Goal: Navigation & Orientation: Find specific page/section

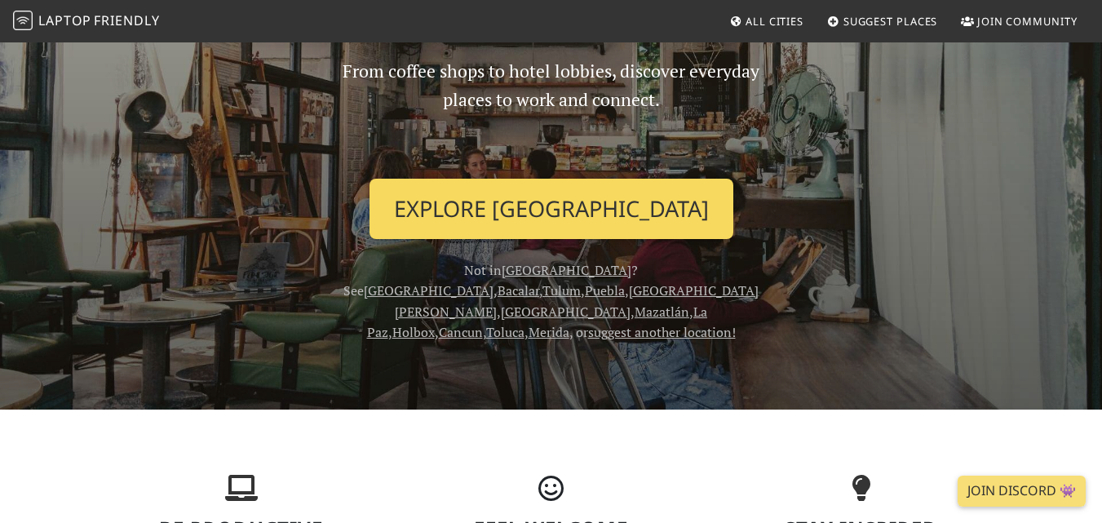
scroll to position [131, 0]
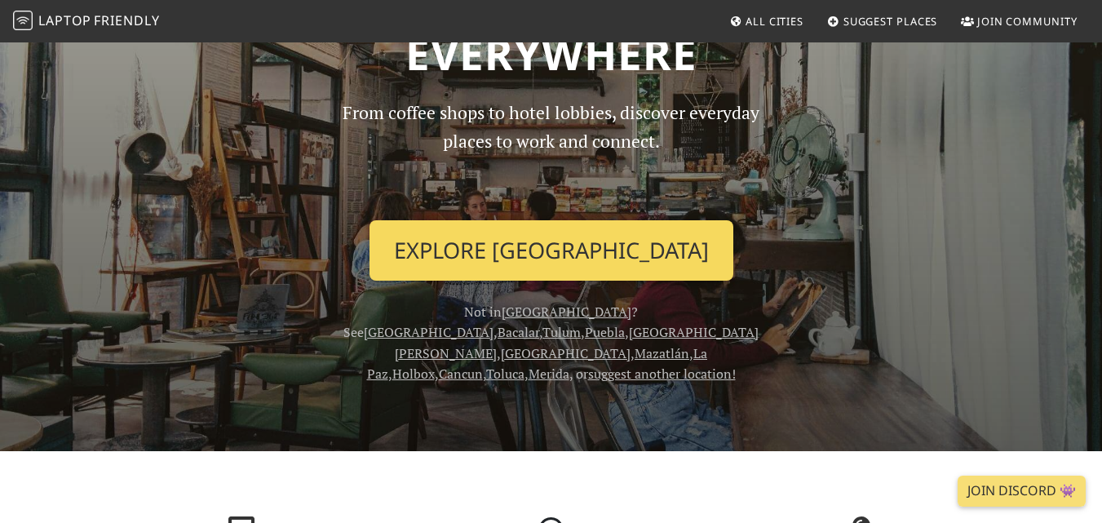
click at [504, 252] on link "Explore [GEOGRAPHIC_DATA]" at bounding box center [552, 250] width 364 height 60
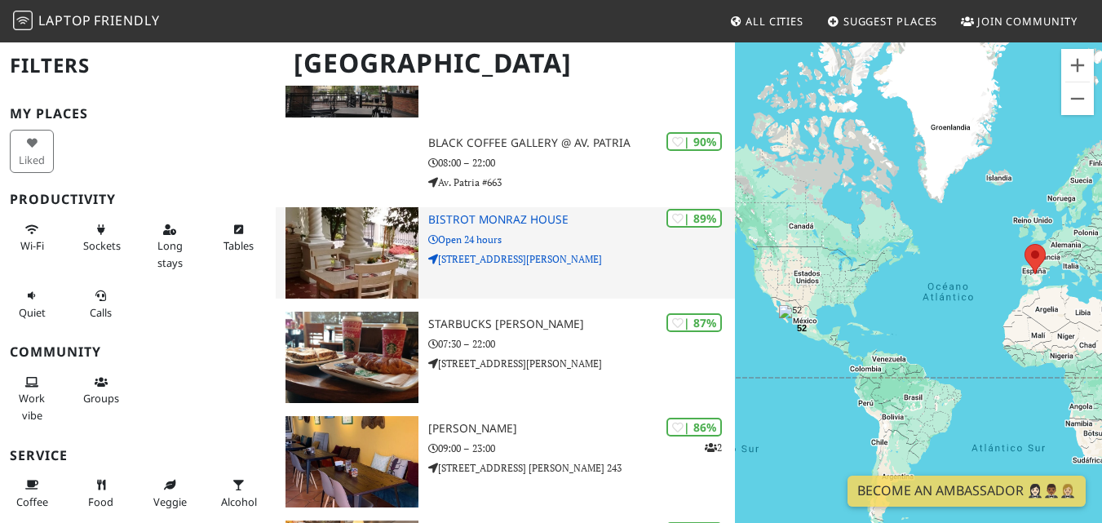
scroll to position [263, 0]
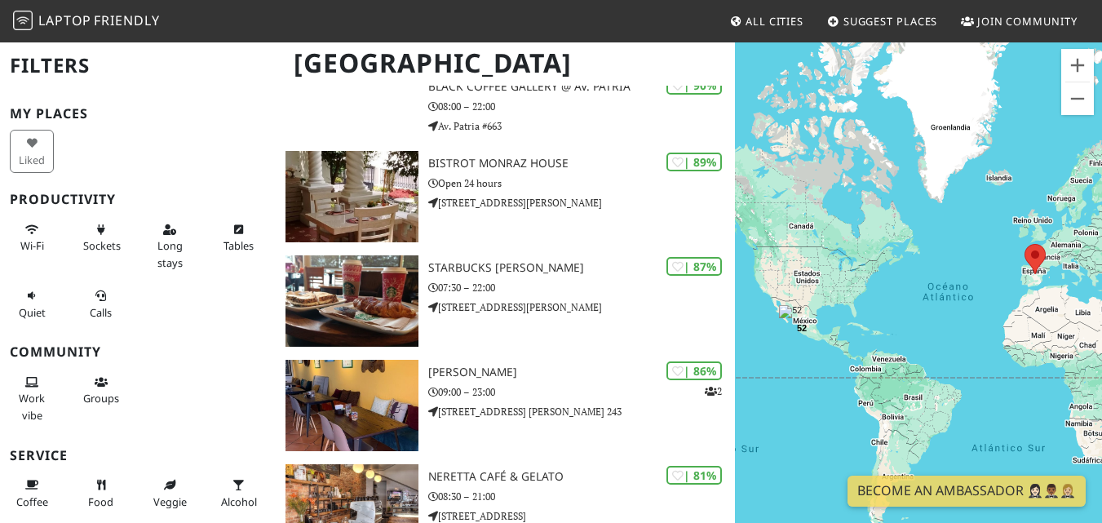
click at [63, 111] on h3 "My Places" at bounding box center [138, 113] width 256 height 15
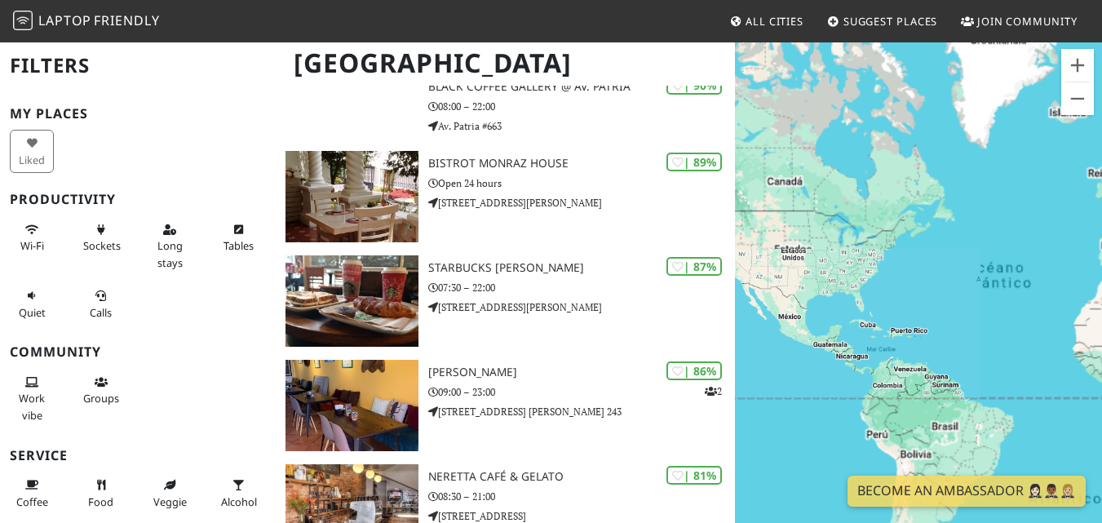
click at [782, 333] on div at bounding box center [918, 302] width 367 height 523
drag, startPoint x: 782, startPoint y: 333, endPoint x: 910, endPoint y: 322, distance: 128.5
click at [910, 322] on div at bounding box center [918, 302] width 367 height 523
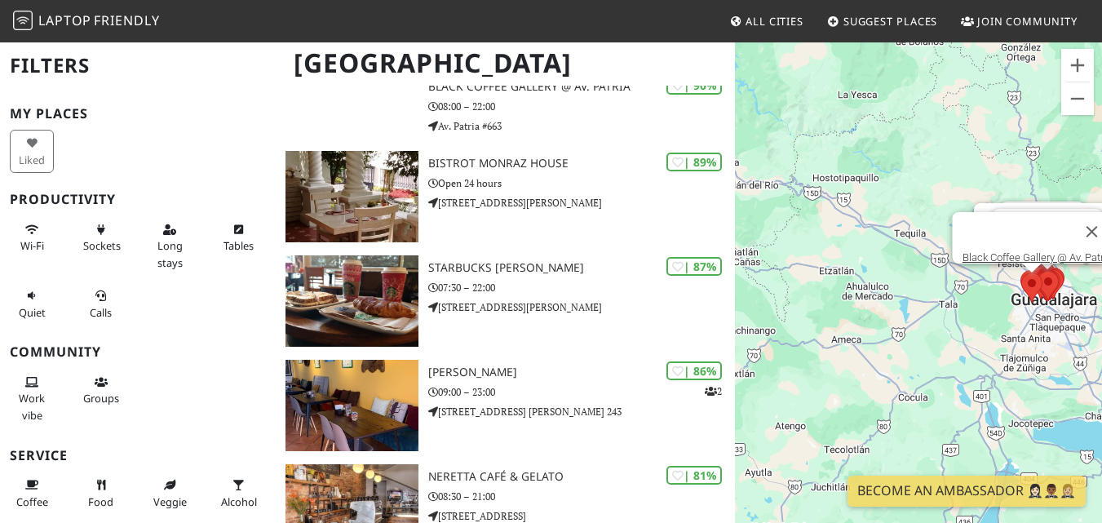
click at [981, 311] on div "Bistrot [PERSON_NAME] House Starbucks [PERSON_NAME] Black Coffee Gallery @ Av. …" at bounding box center [918, 302] width 367 height 523
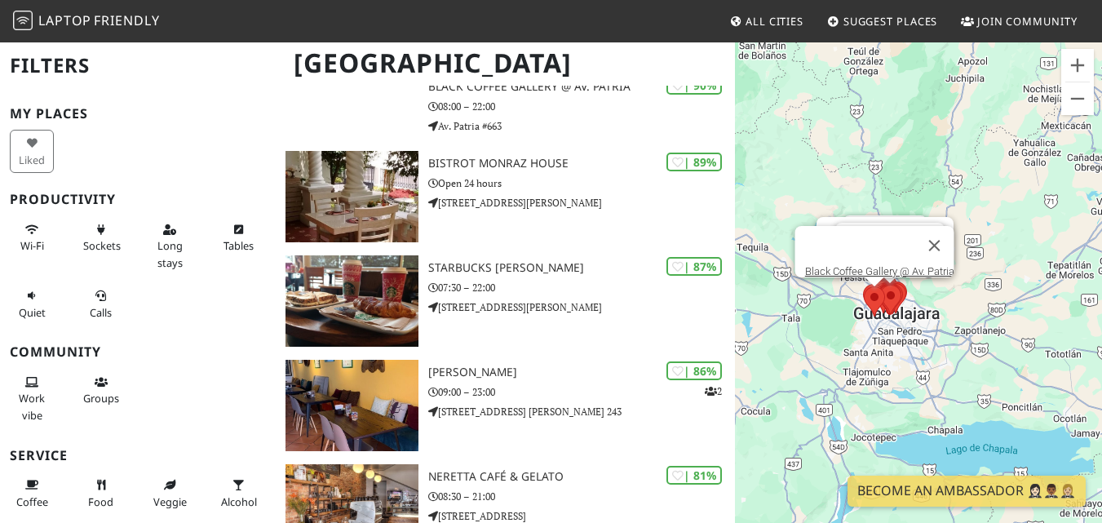
drag, startPoint x: 889, startPoint y: 320, endPoint x: 865, endPoint y: 327, distance: 25.5
click at [865, 327] on div "Bistrot [PERSON_NAME] House Starbucks [PERSON_NAME] Black Coffee Gallery @ Av. …" at bounding box center [918, 302] width 367 height 523
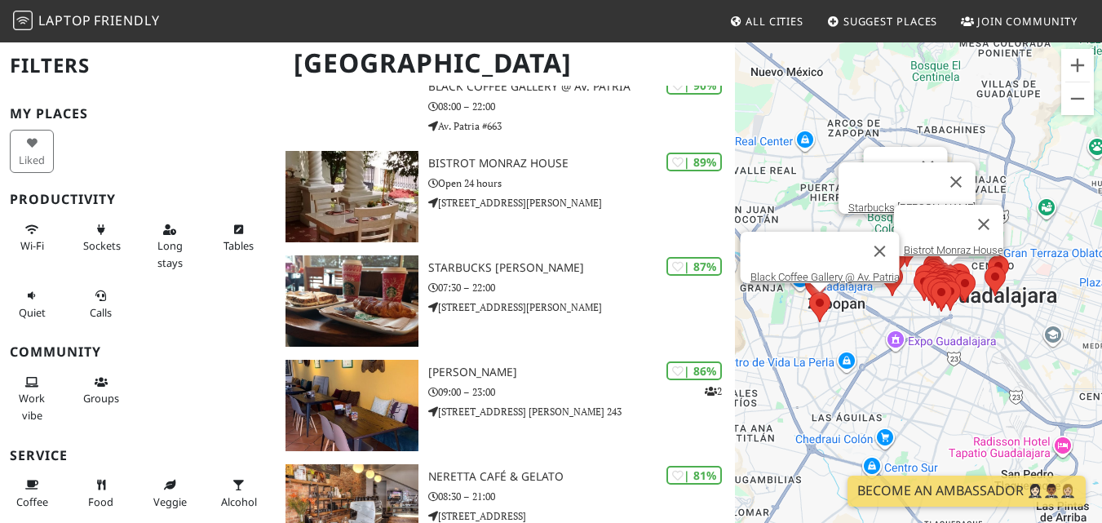
drag, startPoint x: 852, startPoint y: 300, endPoint x: 958, endPoint y: 370, distance: 126.7
click at [958, 370] on div "Bistrot [PERSON_NAME] House Starbucks [PERSON_NAME] Black Coffee Gallery @ Av. …" at bounding box center [918, 302] width 367 height 523
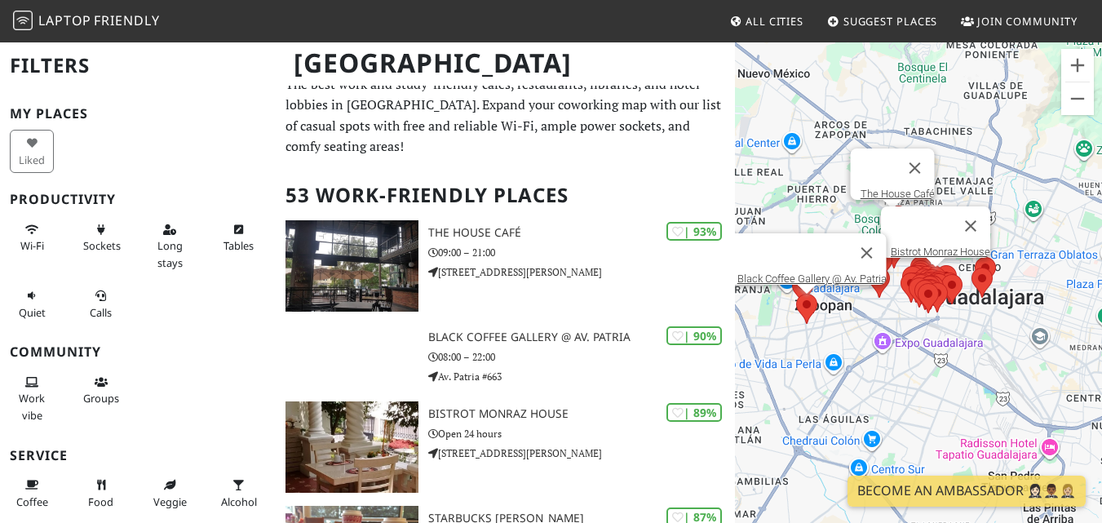
scroll to position [0, 0]
